Goal: Find specific fact

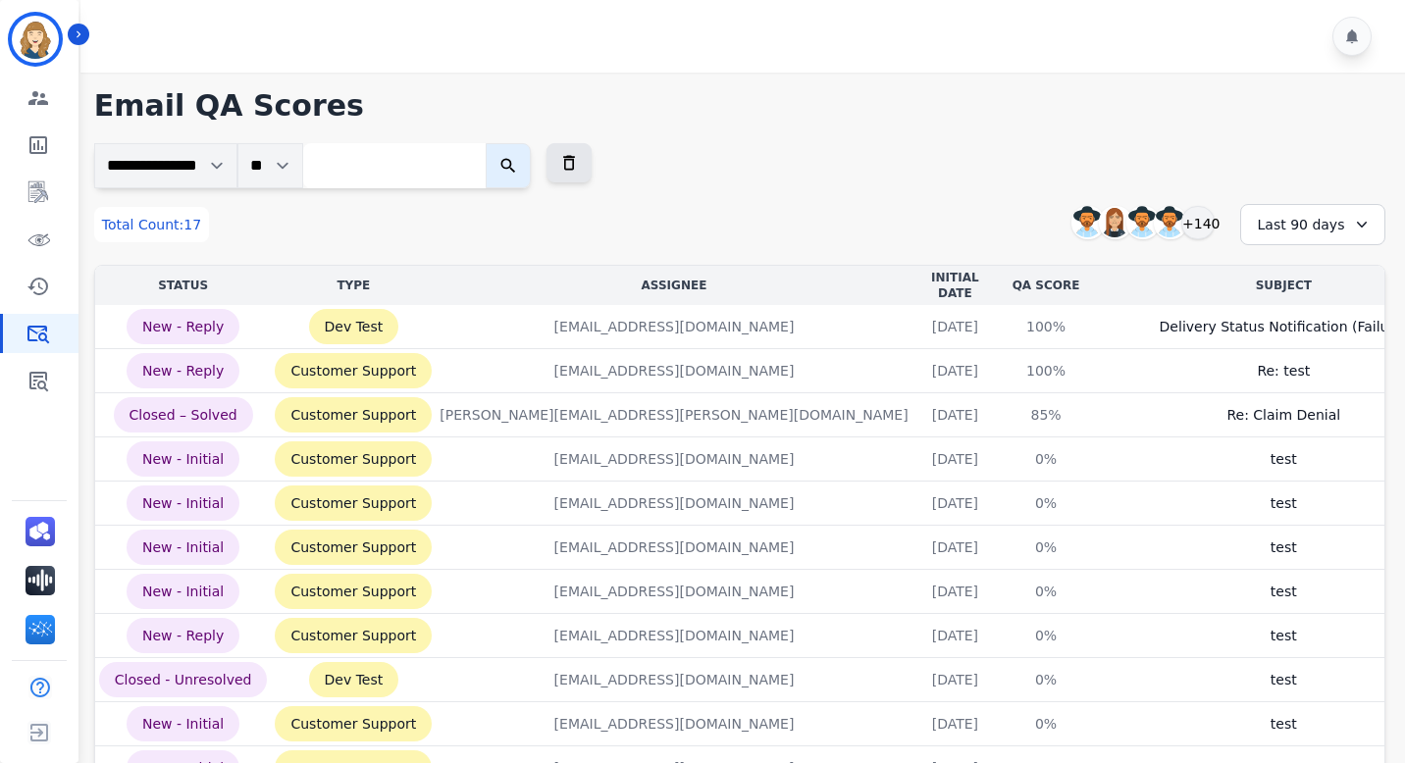
scroll to position [0, 9]
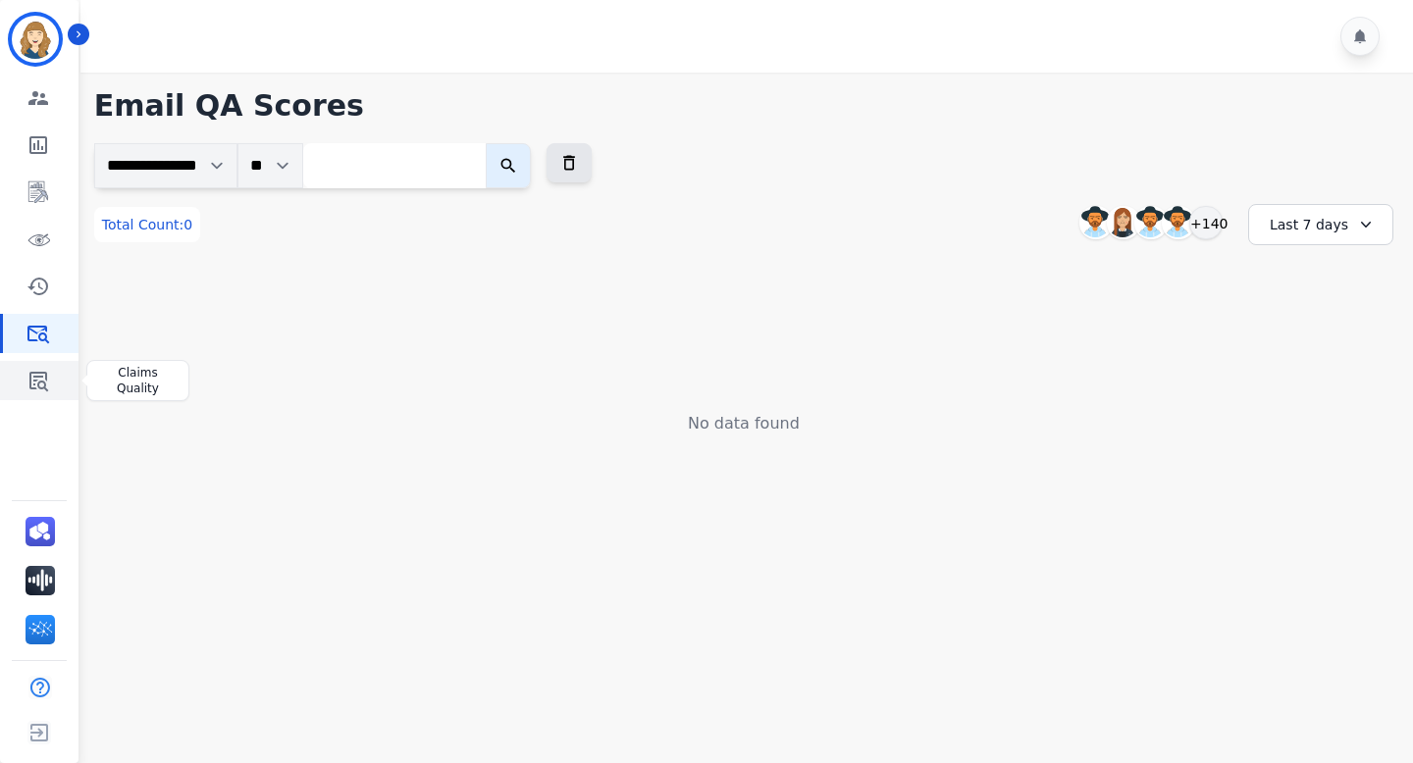
click at [45, 378] on icon "Sidebar" at bounding box center [38, 382] width 19 height 20
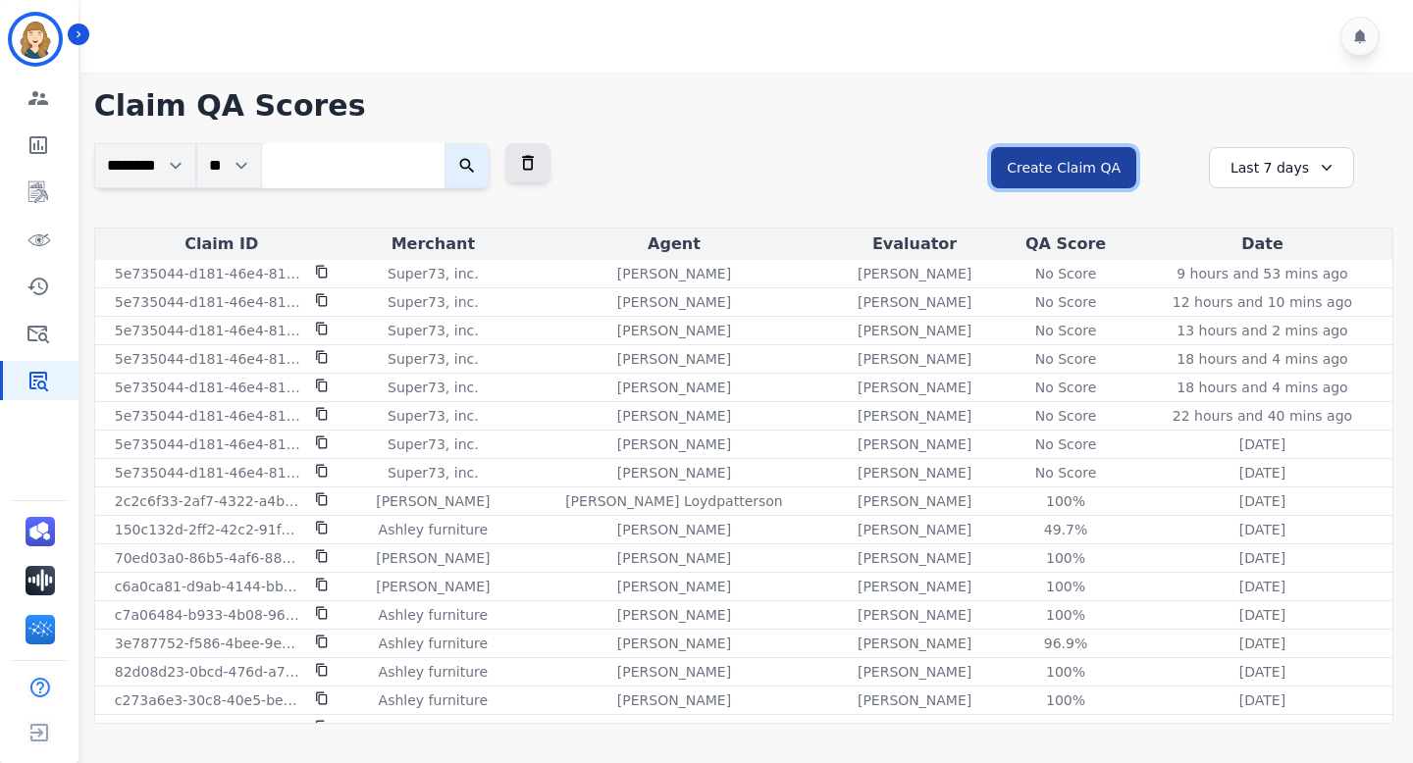
click at [1091, 173] on button "Create Claim QA" at bounding box center [1063, 167] width 145 height 41
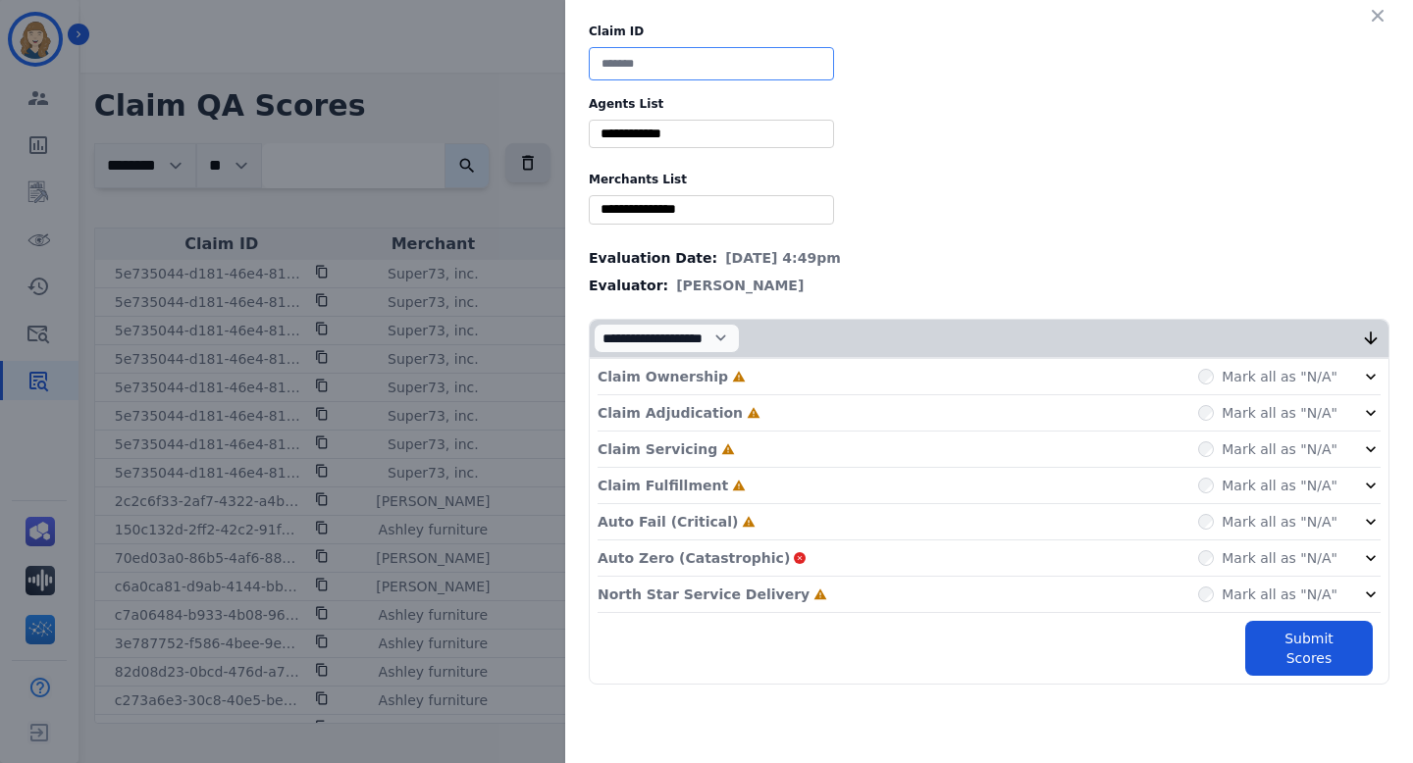
click at [785, 69] on input at bounding box center [711, 63] width 245 height 33
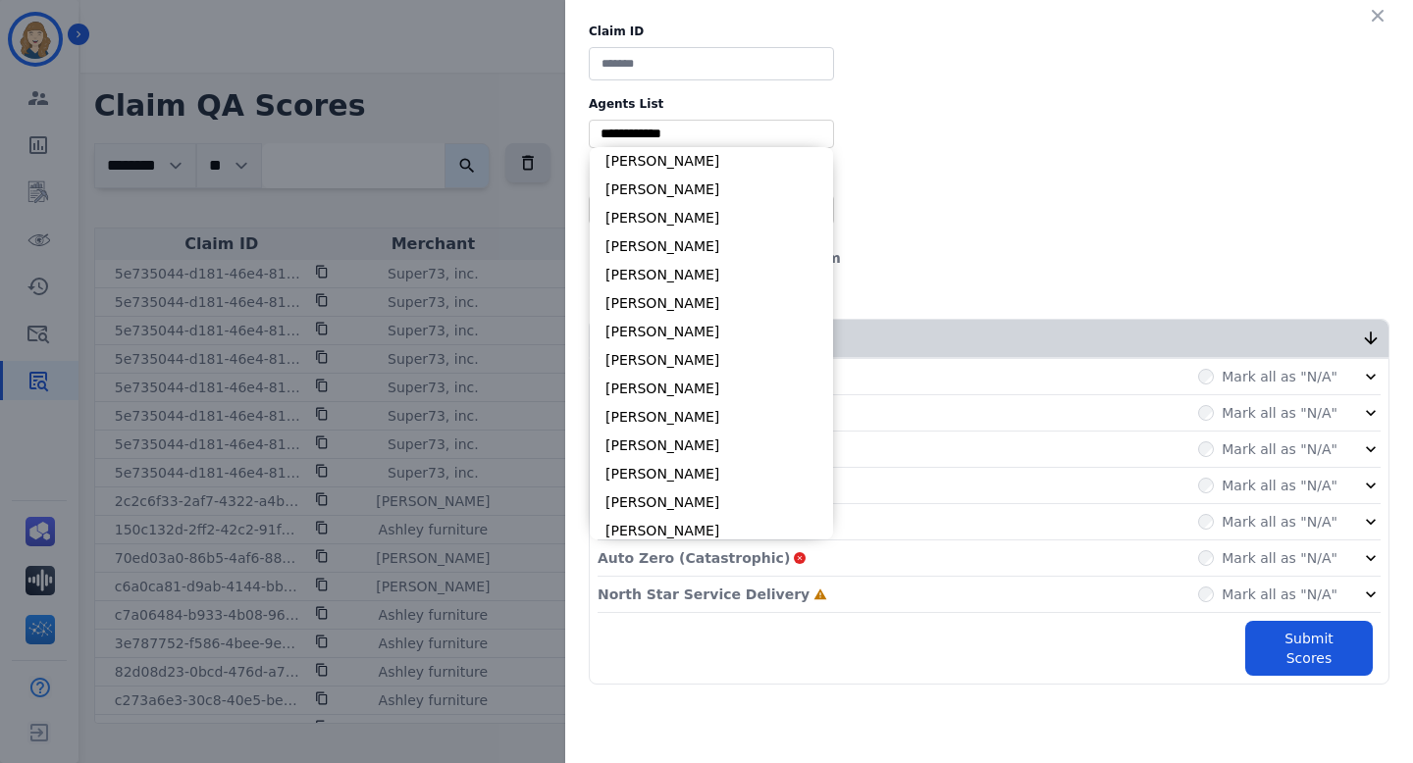
click at [796, 141] on input "selected options" at bounding box center [711, 134] width 235 height 21
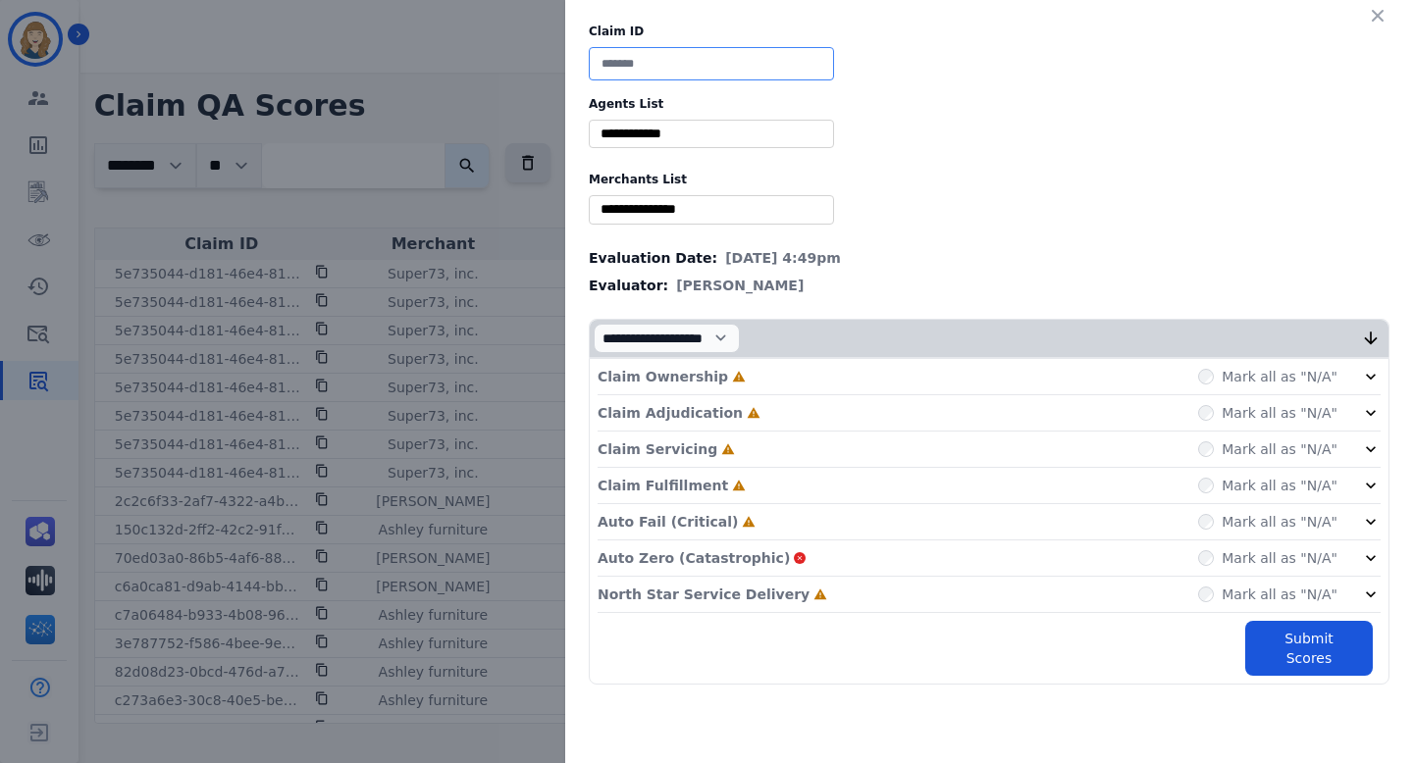
click at [776, 61] on input at bounding box center [711, 63] width 245 height 33
click at [1376, 20] on icon "button" at bounding box center [1378, 16] width 20 height 20
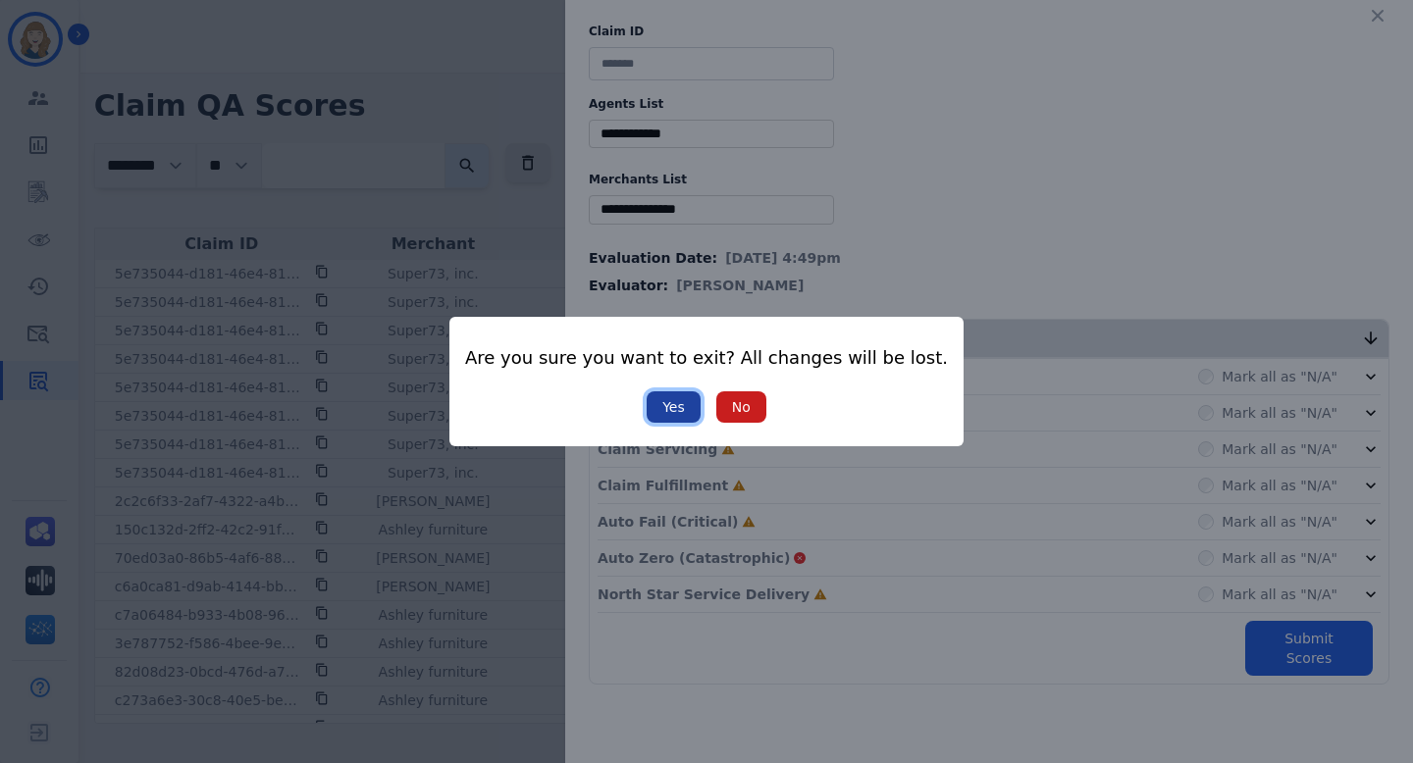
click at [659, 404] on button "Yes" at bounding box center [674, 406] width 54 height 31
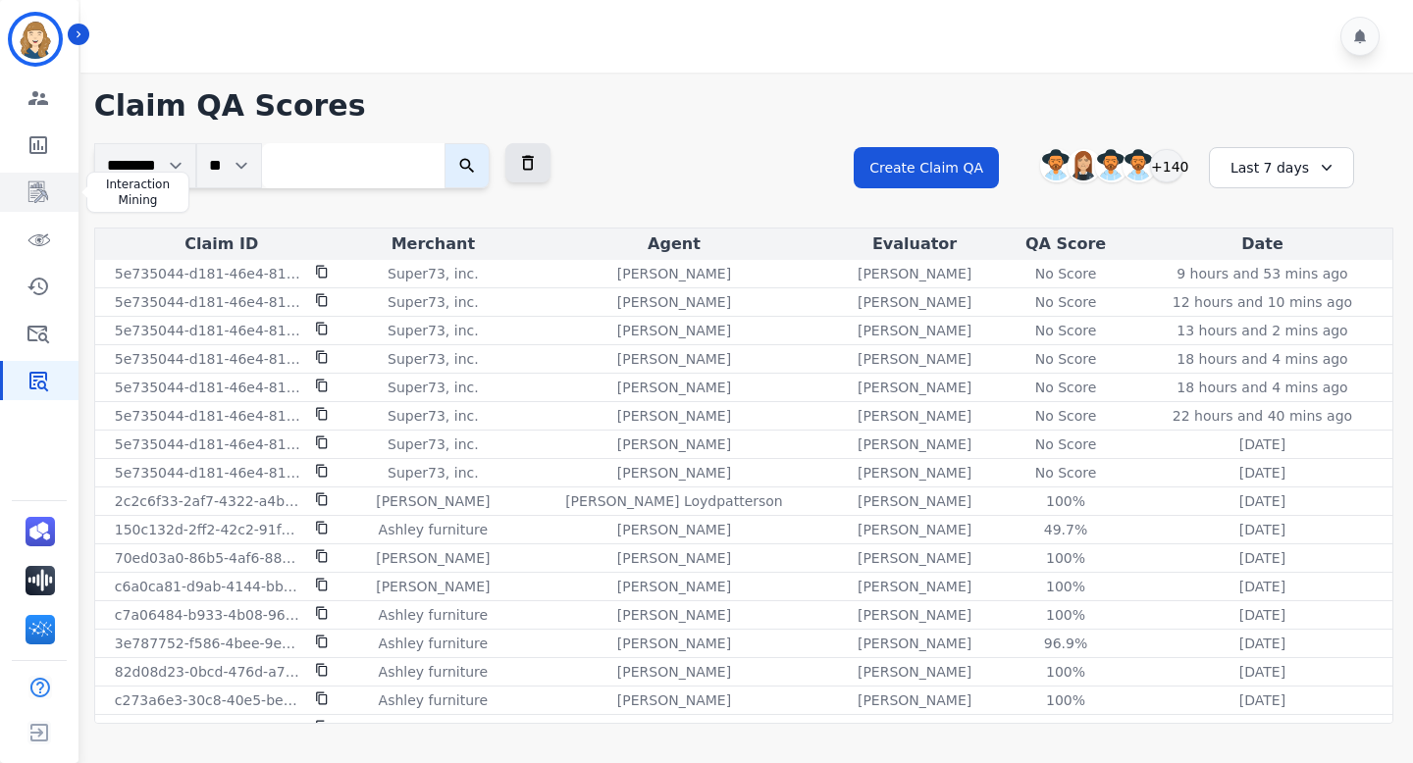
click at [40, 182] on icon "Sidebar" at bounding box center [38, 193] width 24 height 24
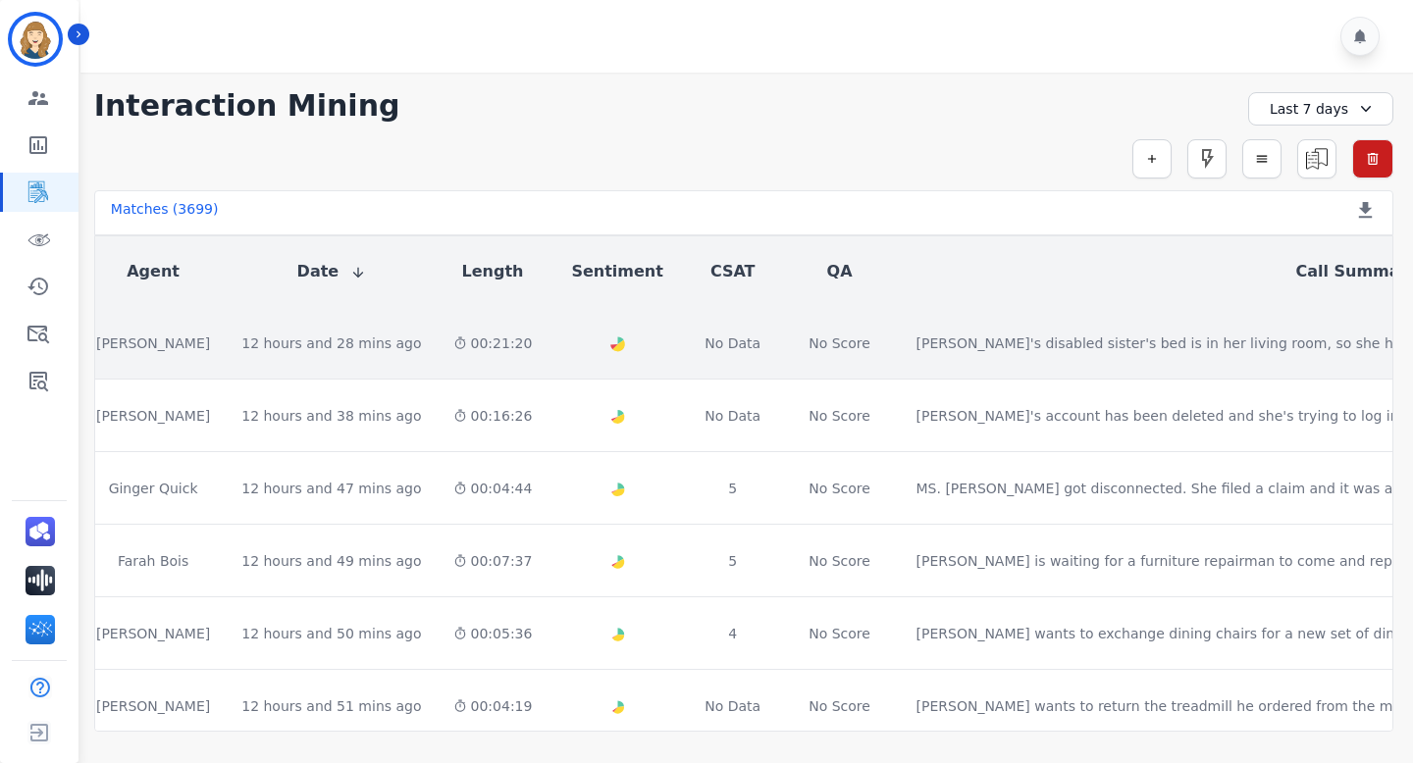
scroll to position [0, 697]
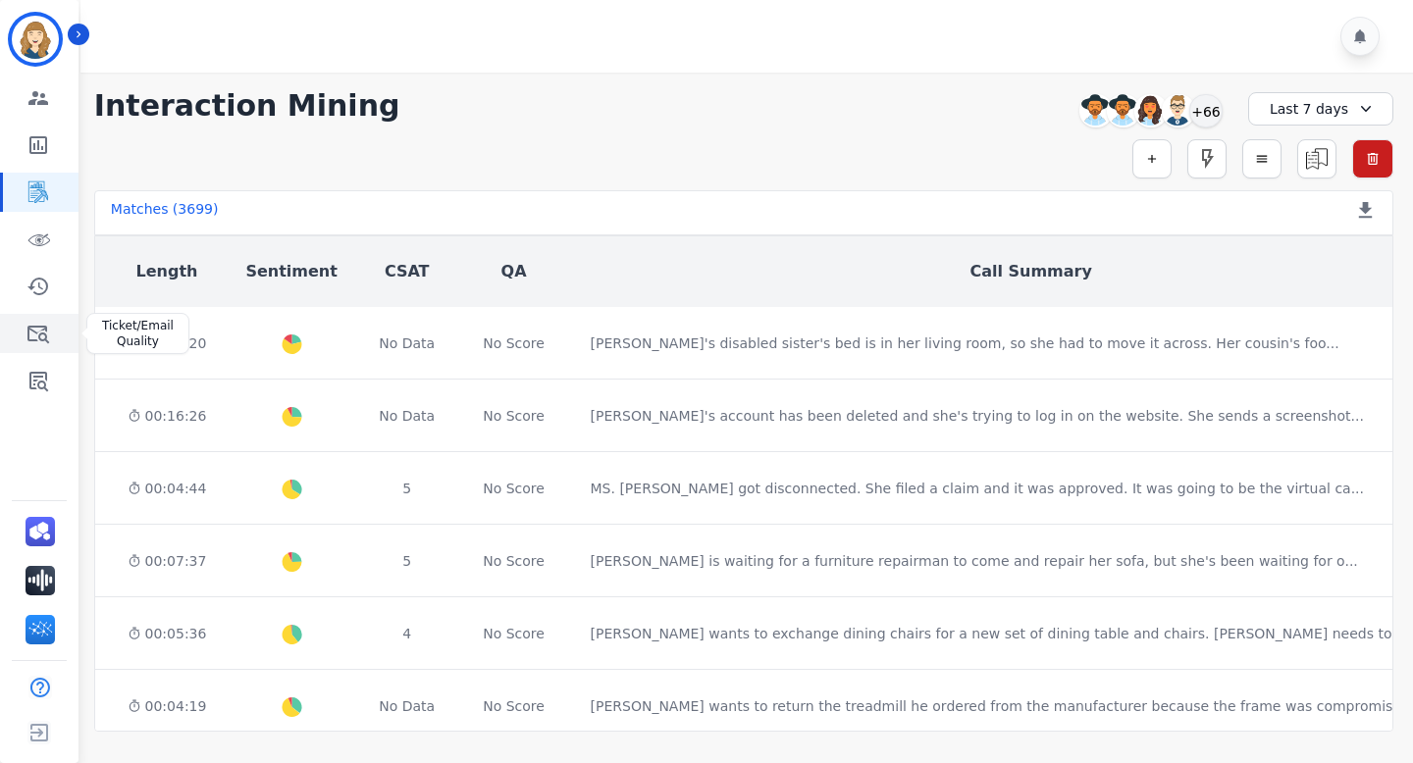
click at [40, 343] on icon "Sidebar" at bounding box center [38, 334] width 24 height 24
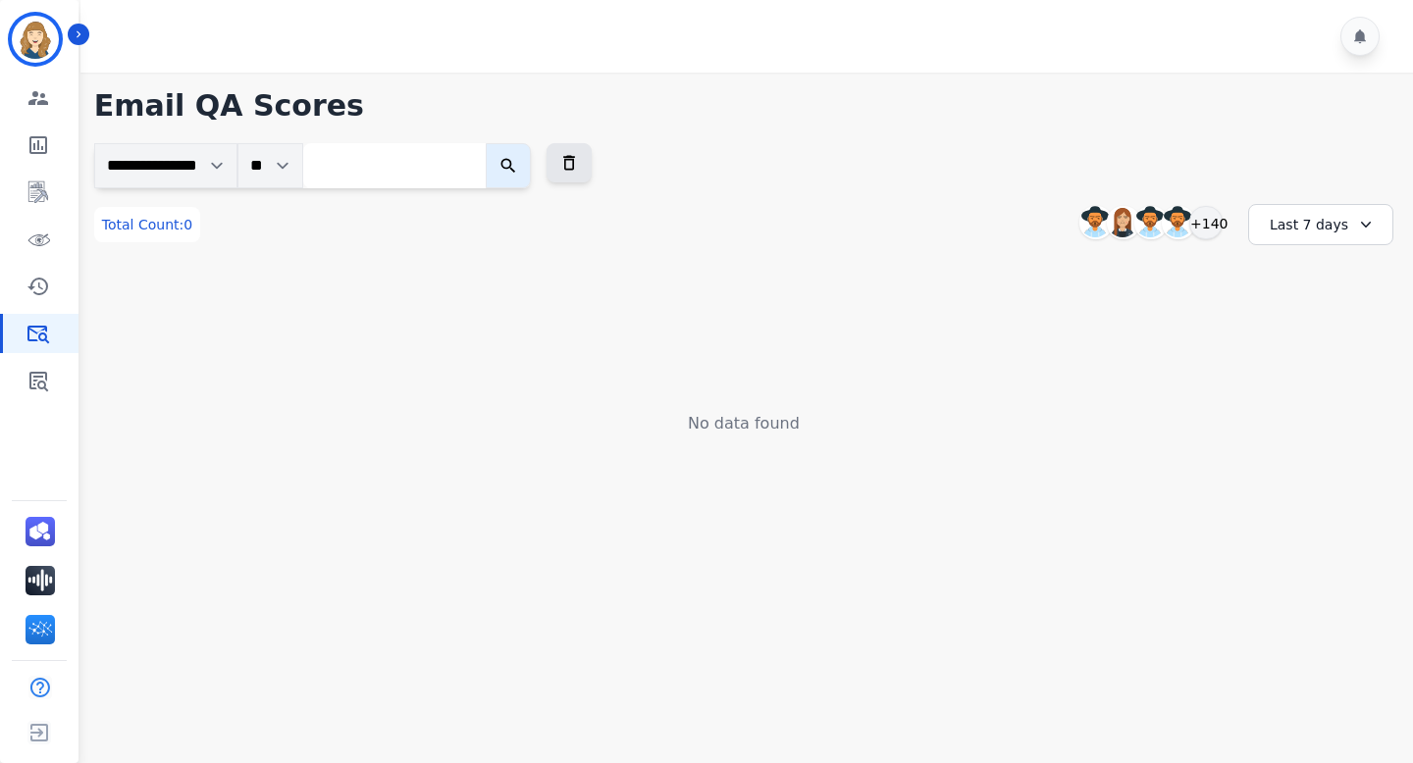
click at [403, 175] on input "search" at bounding box center [394, 165] width 182 height 45
paste input "**********"
type input "**********"
click at [535, 166] on icon "submit" at bounding box center [525, 166] width 20 height 20
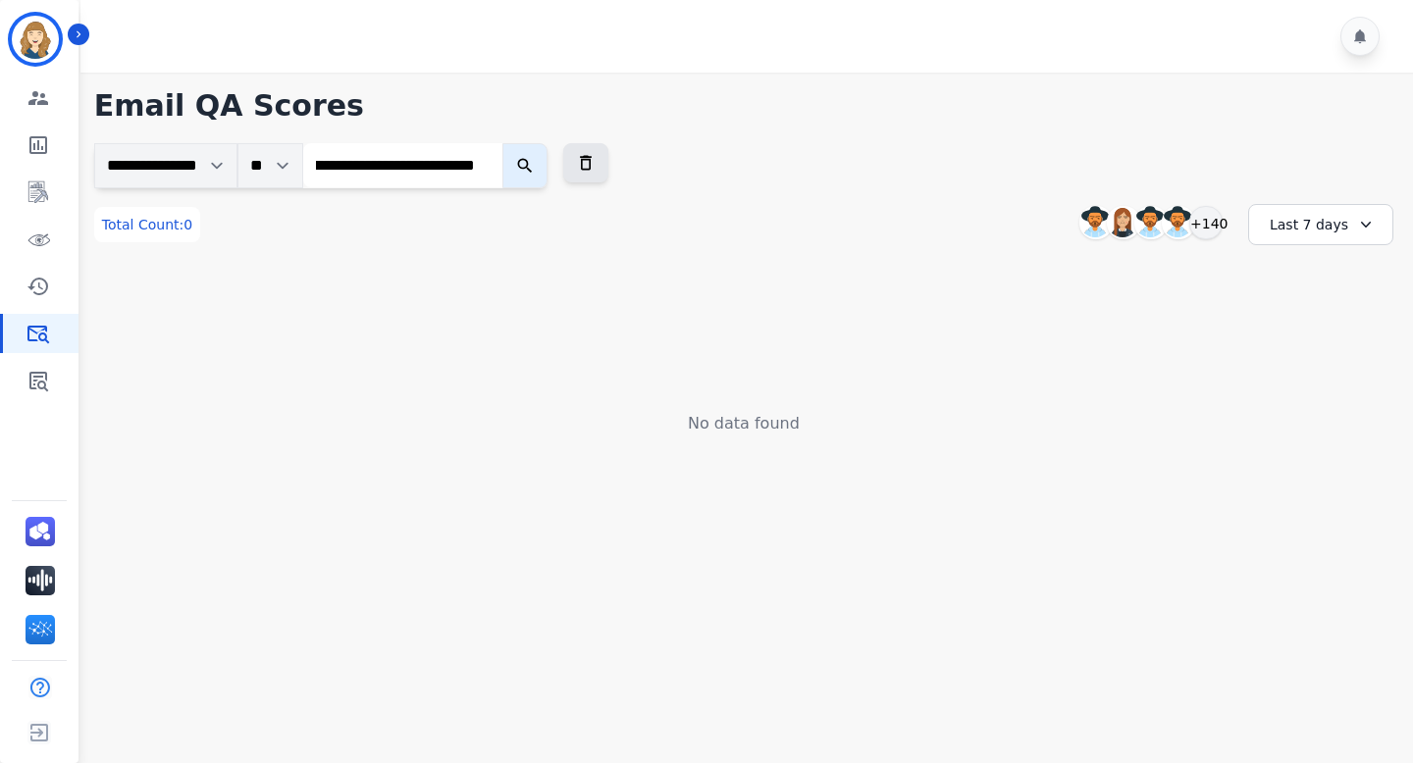
scroll to position [0, 0]
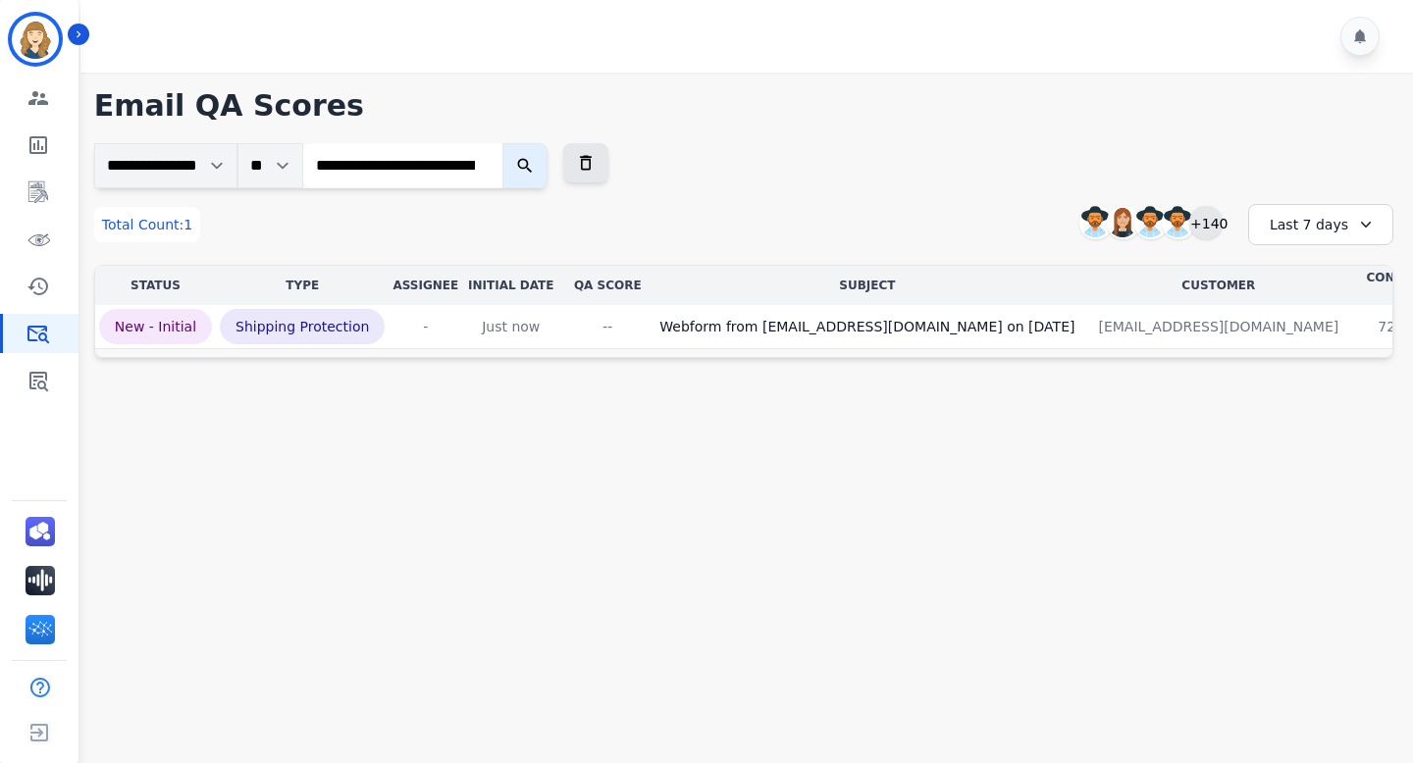
click at [1209, 226] on div "+140" at bounding box center [1205, 222] width 33 height 33
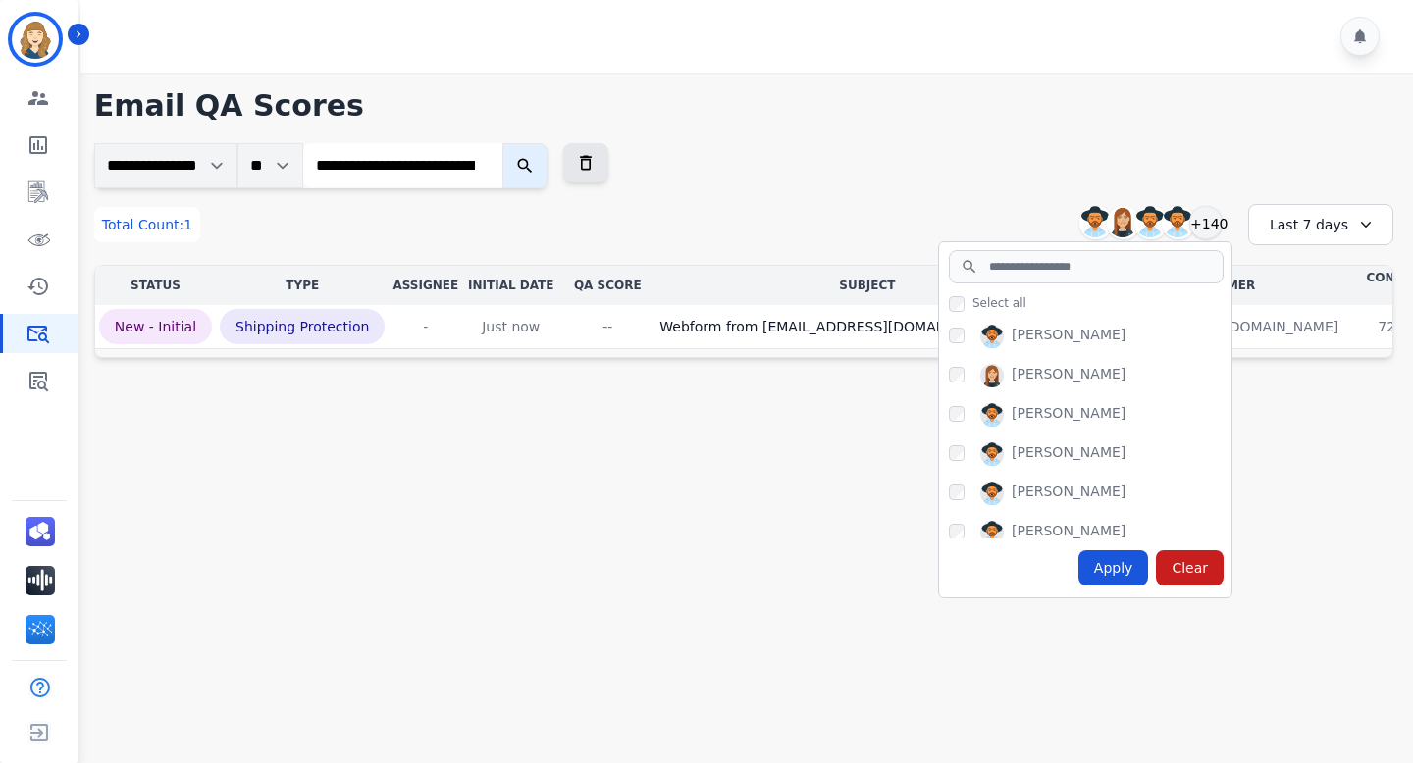
click at [1019, 284] on div "Select all Alexis Chumchal Alexis Hermoso Alexis Martinez Amanda Baez Andrea Bi…" at bounding box center [1085, 441] width 292 height 314
click at [1019, 276] on input "search" at bounding box center [1086, 266] width 275 height 33
type input "**"
click at [1166, 426] on div "Nakashima Hasan" at bounding box center [1090, 418] width 283 height 31
drag, startPoint x: 1139, startPoint y: 330, endPoint x: 1005, endPoint y: 330, distance: 134.4
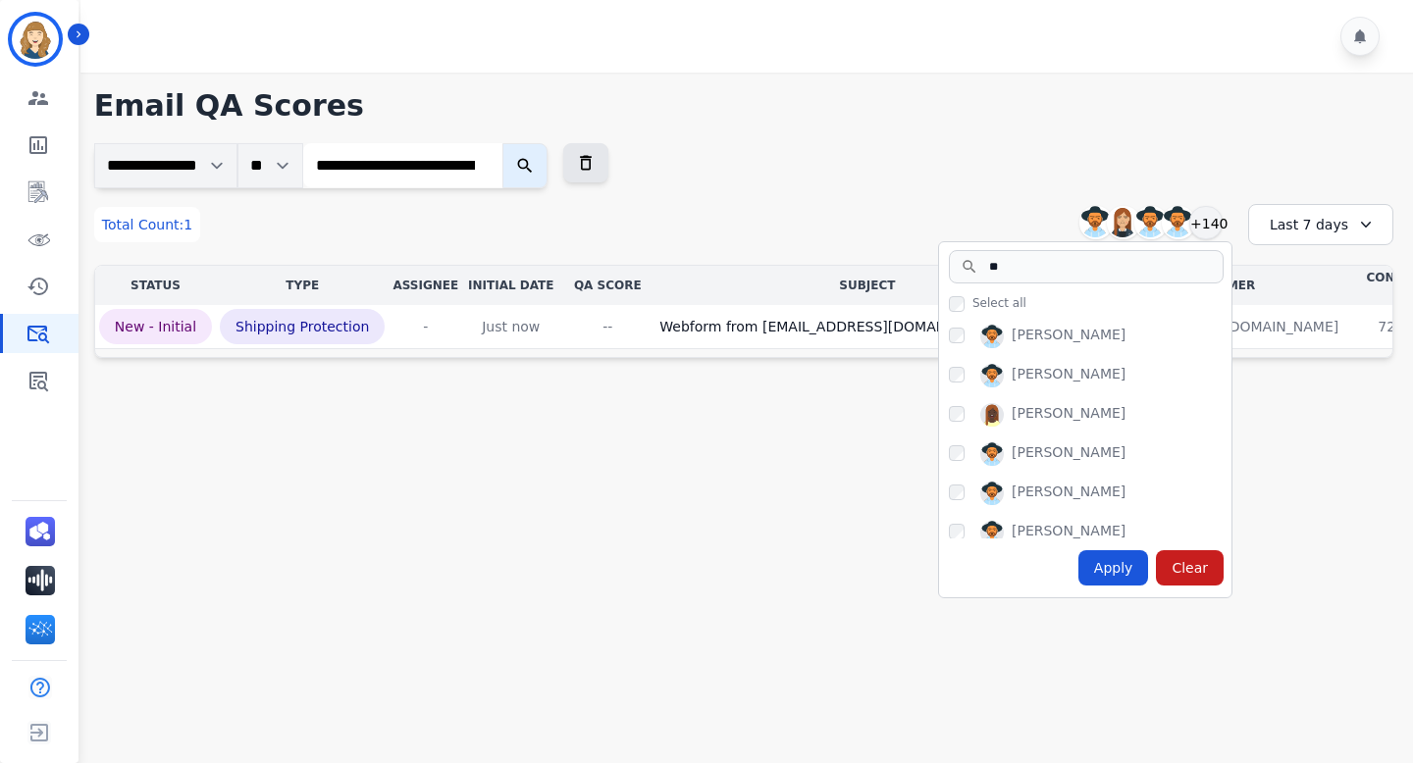
click at [1005, 330] on div "Katherine Godley" at bounding box center [1090, 340] width 283 height 31
copy div "Katherine Godley"
